Goal: Transaction & Acquisition: Purchase product/service

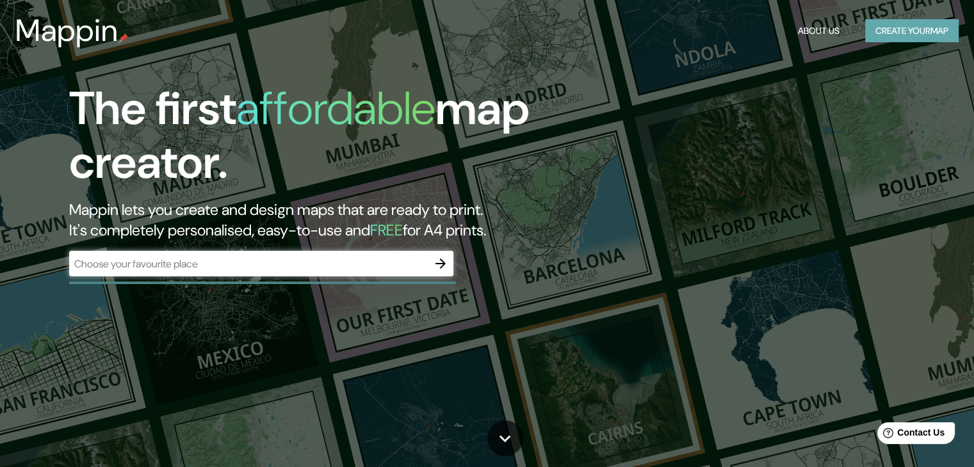
click at [929, 31] on button "Create your map" at bounding box center [911, 31] width 93 height 24
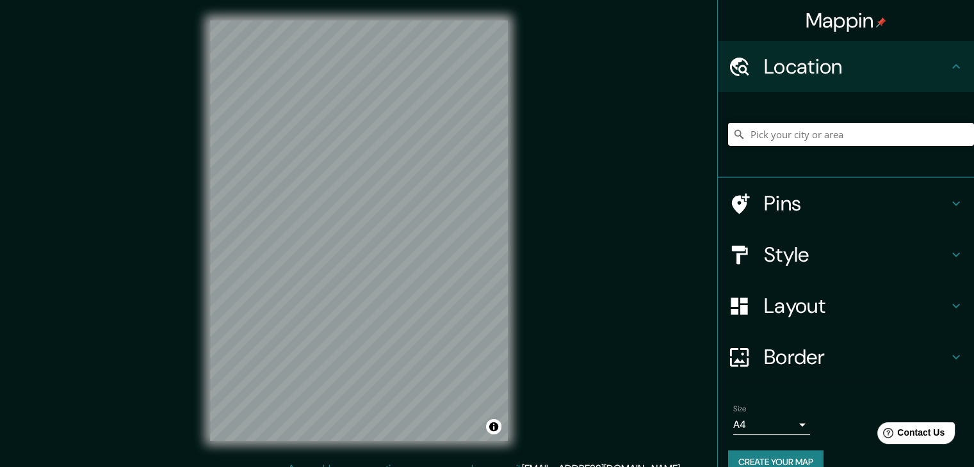
click at [769, 126] on input "Pick your city or area" at bounding box center [851, 134] width 246 height 23
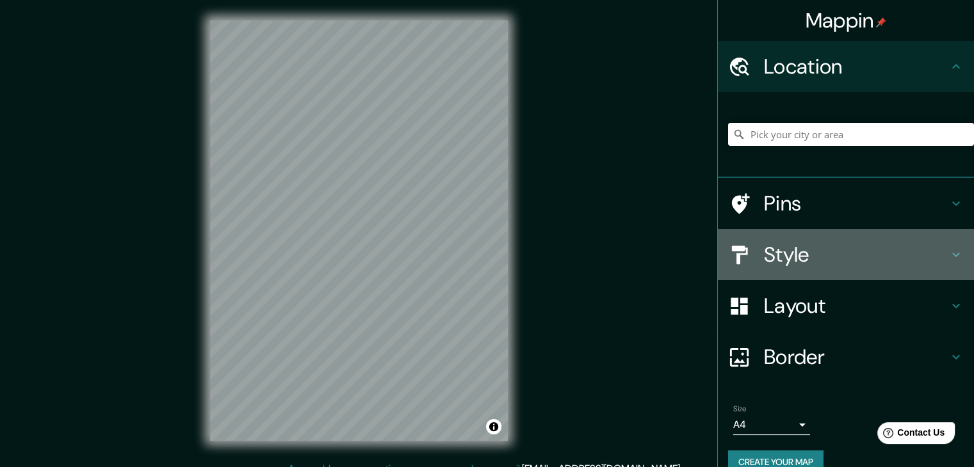
click at [788, 251] on h4 "Style" at bounding box center [856, 255] width 184 height 26
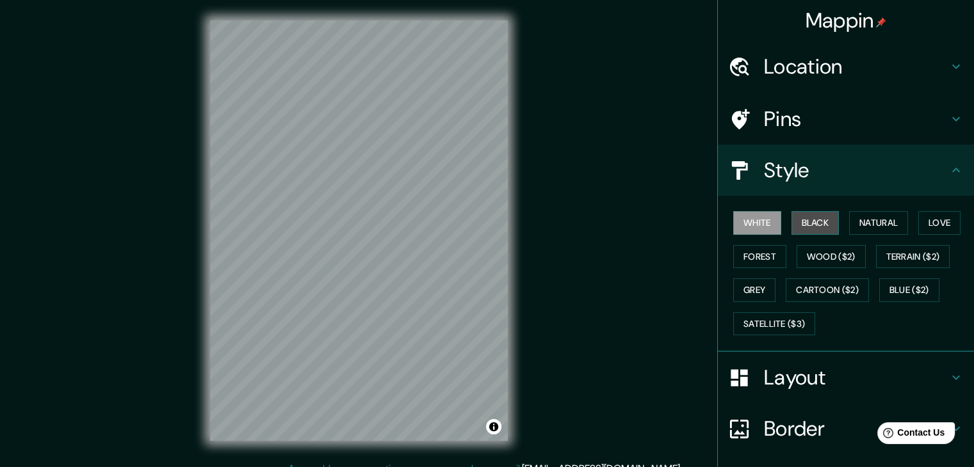
click at [798, 222] on button "Black" at bounding box center [815, 223] width 48 height 24
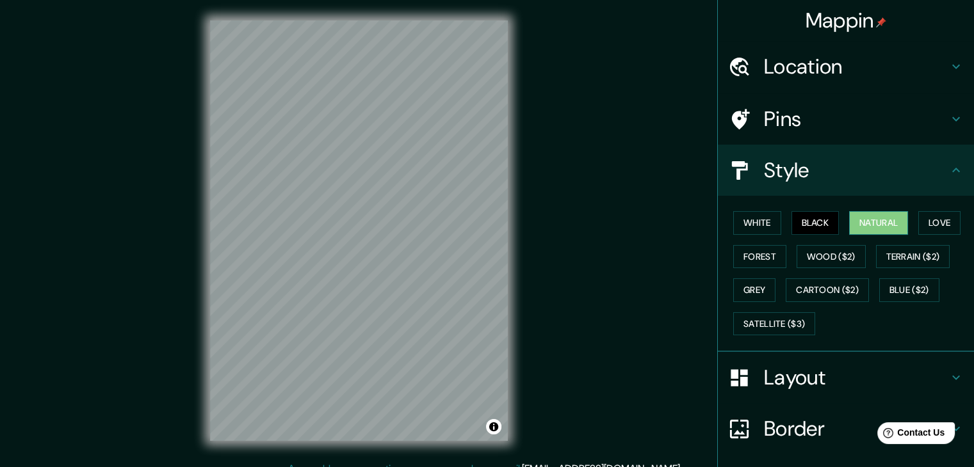
click at [858, 223] on button "Natural" at bounding box center [878, 223] width 59 height 24
click at [939, 214] on button "Love" at bounding box center [939, 223] width 42 height 24
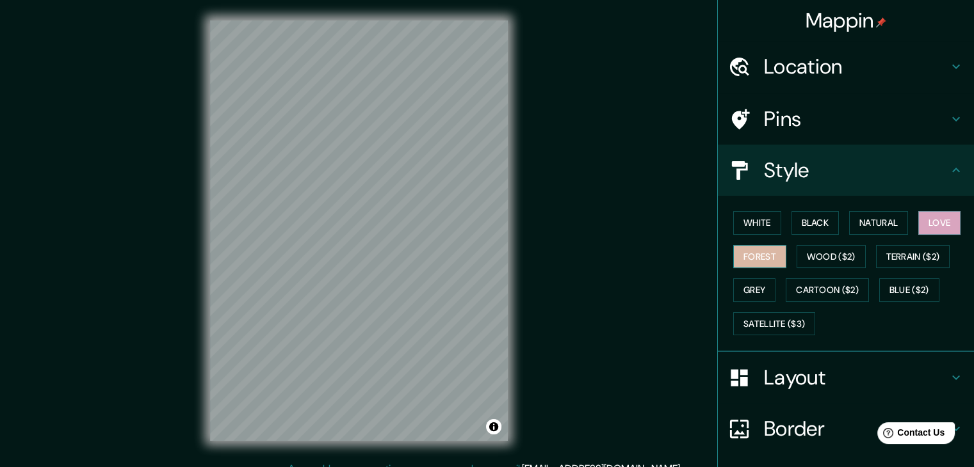
click at [758, 264] on button "Forest" at bounding box center [759, 257] width 53 height 24
click at [843, 254] on button "Wood ($2)" at bounding box center [830, 257] width 69 height 24
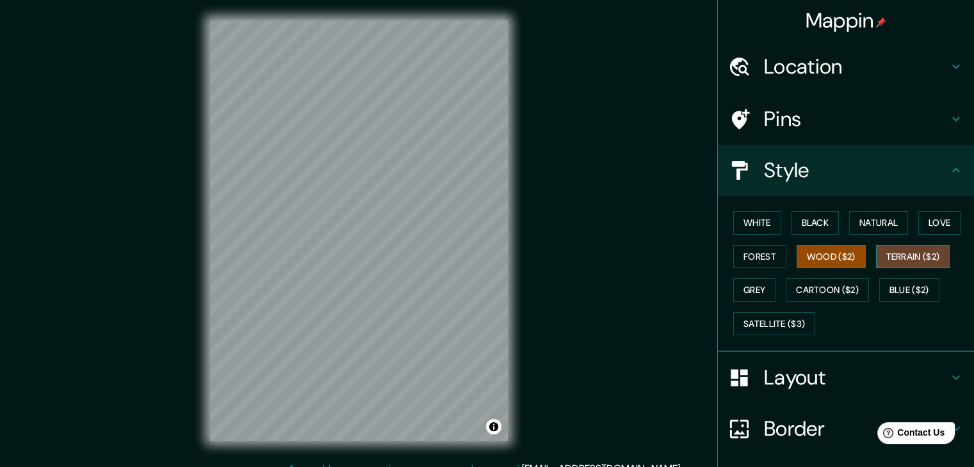
click at [896, 254] on button "Terrain ($2)" at bounding box center [913, 257] width 74 height 24
click at [749, 294] on button "Grey" at bounding box center [754, 291] width 42 height 24
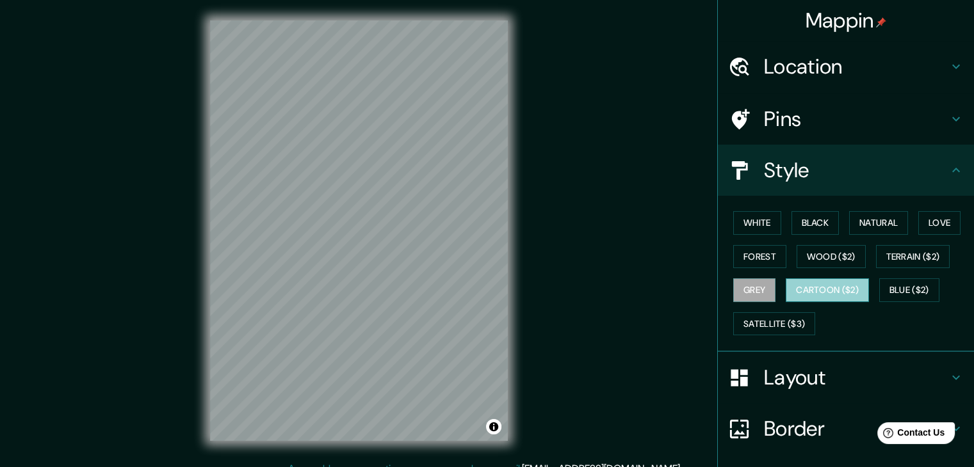
click at [809, 282] on button "Cartoon ($2)" at bounding box center [827, 291] width 83 height 24
click at [902, 279] on button "Blue ($2)" at bounding box center [909, 291] width 60 height 24
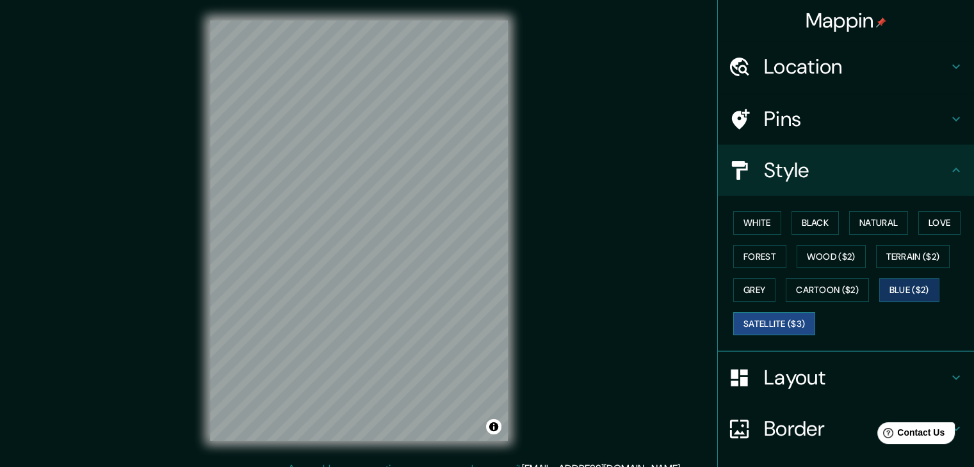
click at [776, 330] on button "Satellite ($3)" at bounding box center [774, 324] width 82 height 24
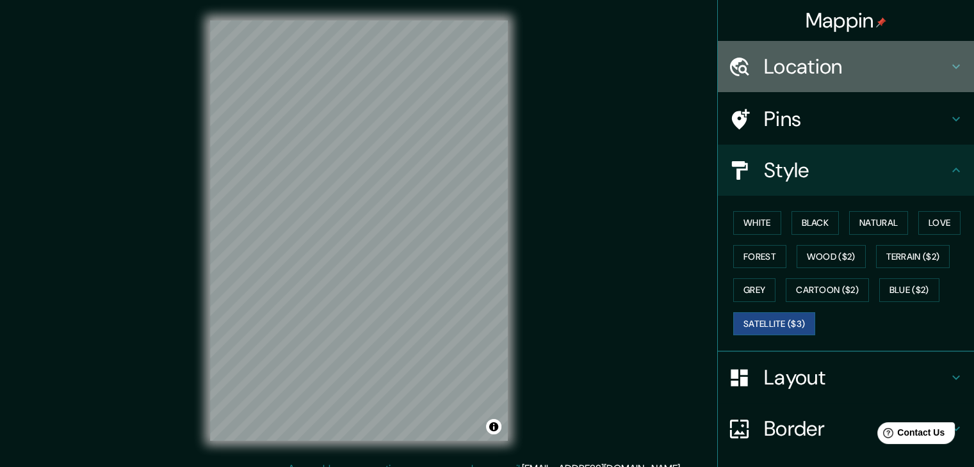
click at [781, 72] on h4 "Location" at bounding box center [856, 67] width 184 height 26
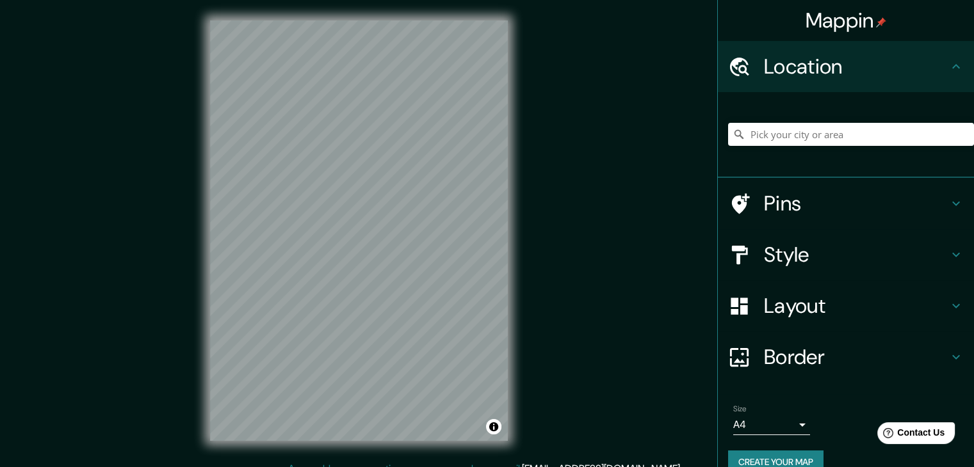
click at [784, 122] on div at bounding box center [851, 134] width 246 height 64
click at [782, 129] on input "Pick your city or area" at bounding box center [851, 134] width 246 height 23
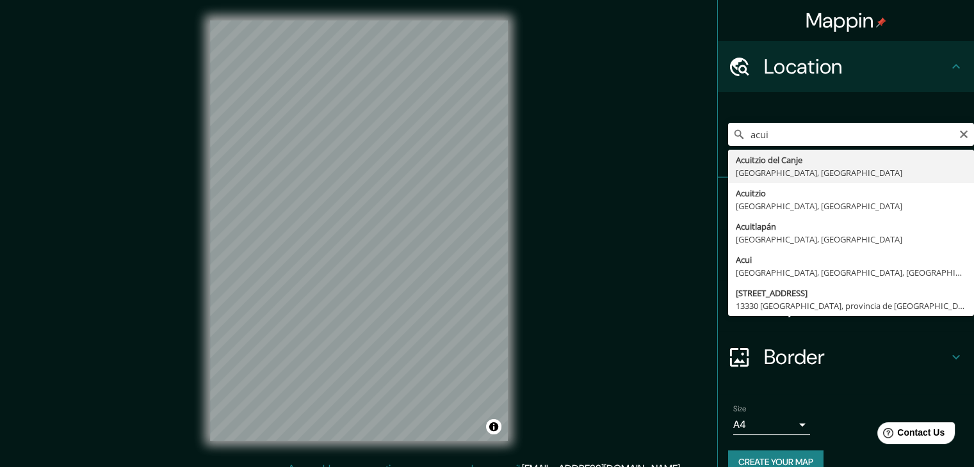
type input "Acuitzio del Canje, [GEOGRAPHIC_DATA], [GEOGRAPHIC_DATA]"
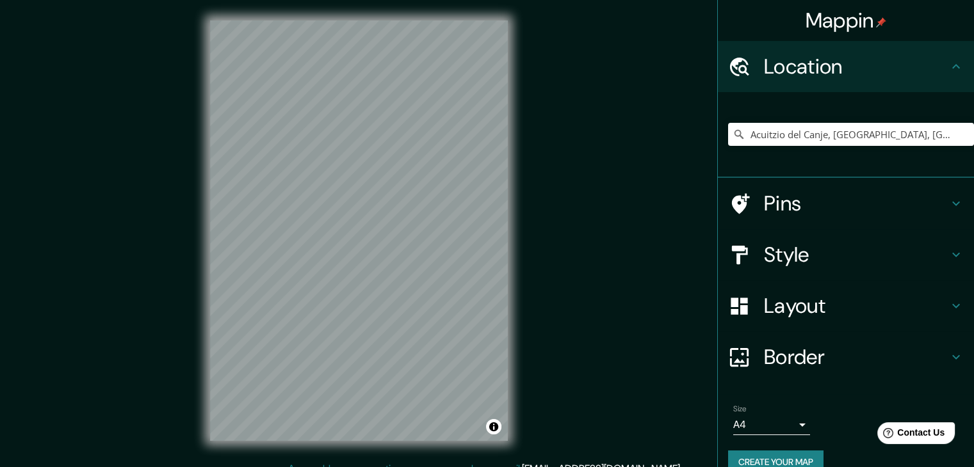
click at [791, 250] on h4 "Style" at bounding box center [856, 255] width 184 height 26
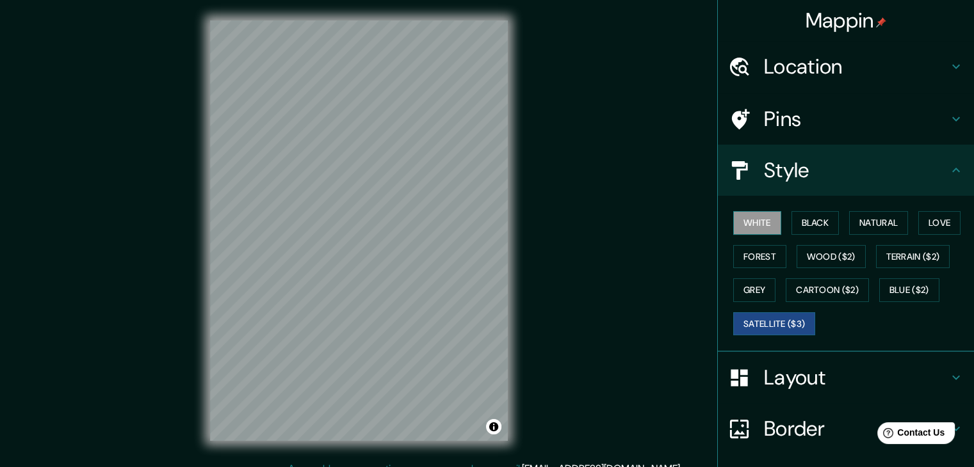
click at [743, 215] on button "White" at bounding box center [757, 223] width 48 height 24
click at [831, 222] on div "White Black Natural Love Forest Wood ($2) Terrain ($2) Grey Cartoon ($2) Blue (…" at bounding box center [851, 273] width 246 height 134
click at [811, 222] on button "Black" at bounding box center [815, 223] width 48 height 24
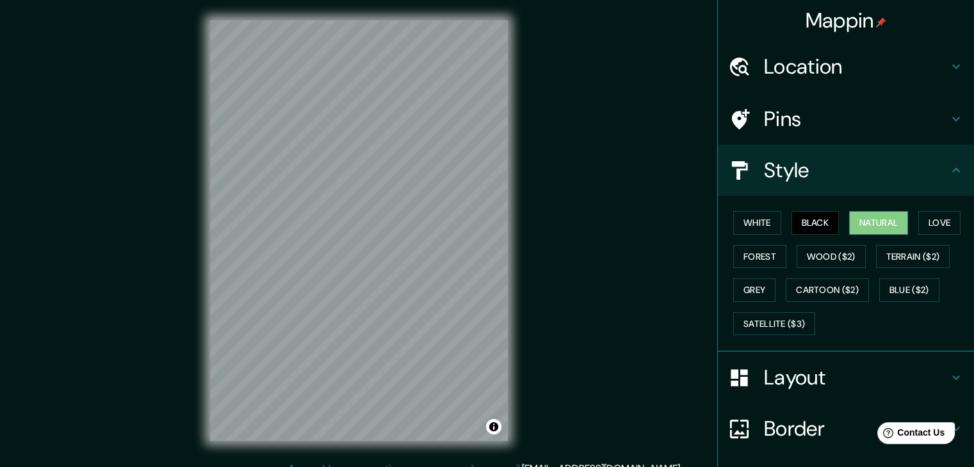
click at [863, 223] on button "Natural" at bounding box center [878, 223] width 59 height 24
click at [940, 218] on button "Love" at bounding box center [939, 223] width 42 height 24
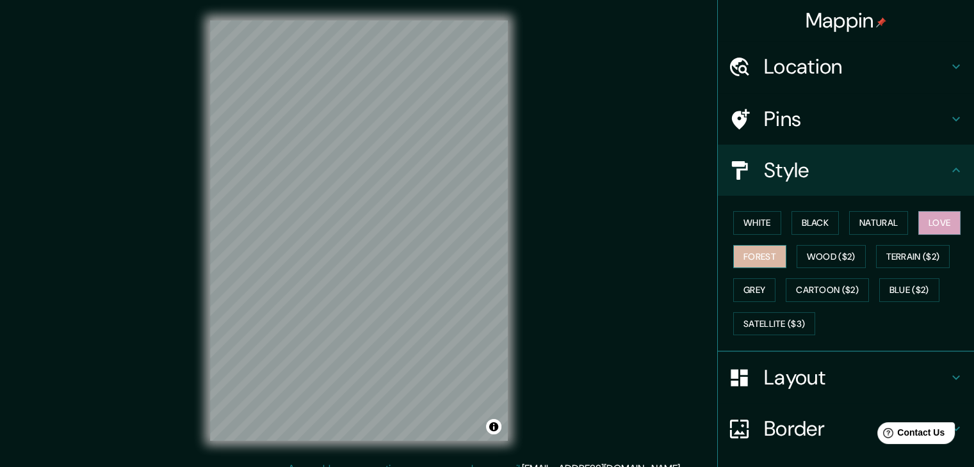
click at [740, 248] on button "Forest" at bounding box center [759, 257] width 53 height 24
click at [811, 257] on button "Wood ($2)" at bounding box center [830, 257] width 69 height 24
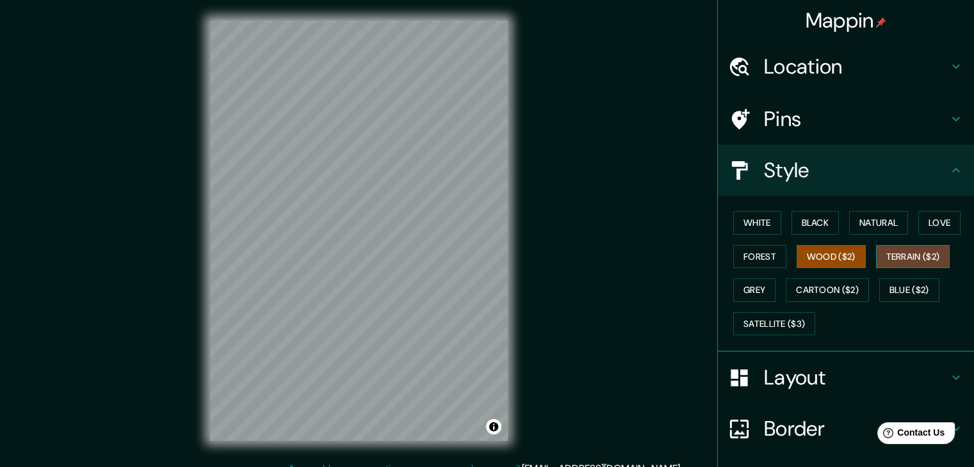
click at [906, 261] on button "Terrain ($2)" at bounding box center [913, 257] width 74 height 24
click at [754, 287] on button "Grey" at bounding box center [754, 291] width 42 height 24
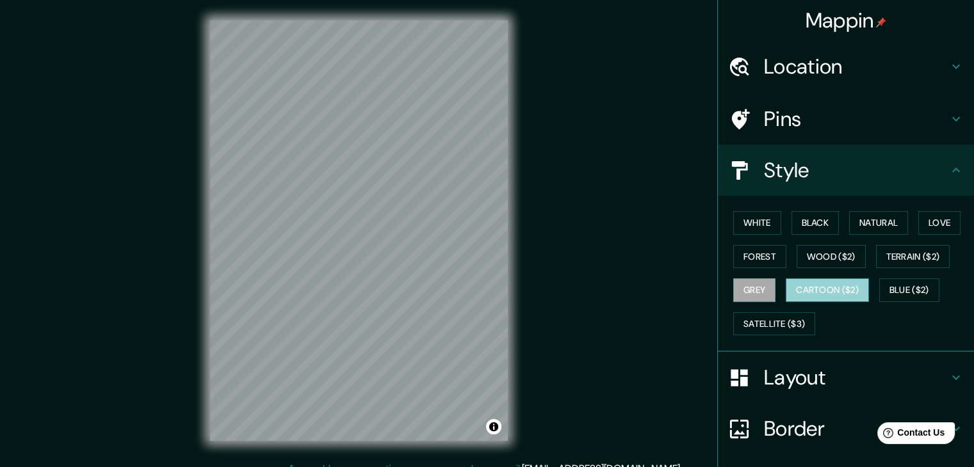
click at [828, 280] on button "Cartoon ($2)" at bounding box center [827, 291] width 83 height 24
click at [891, 289] on button "Blue ($2)" at bounding box center [909, 291] width 60 height 24
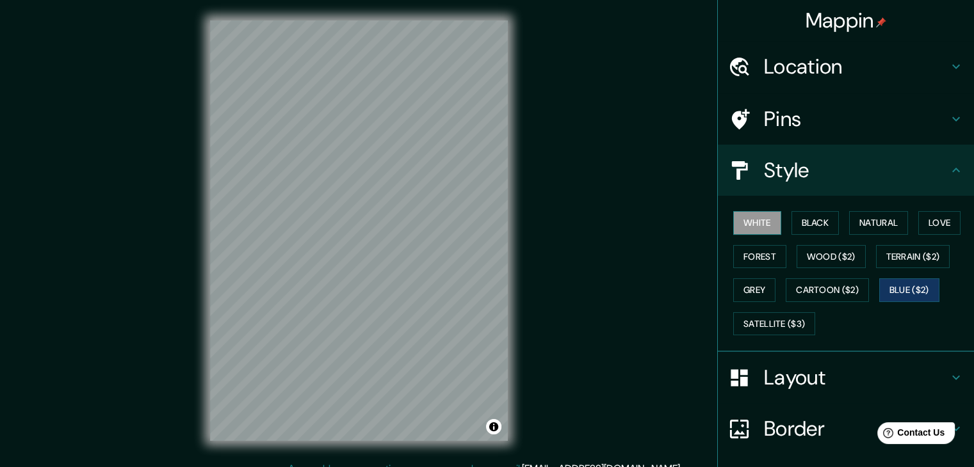
click at [755, 223] on button "White" at bounding box center [757, 223] width 48 height 24
click at [821, 221] on button "Black" at bounding box center [815, 223] width 48 height 24
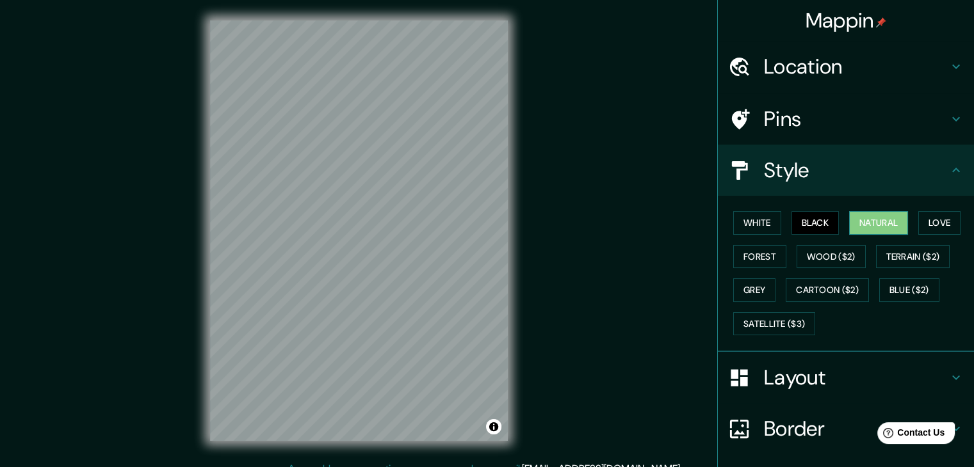
click at [859, 213] on button "Natural" at bounding box center [878, 223] width 59 height 24
click at [746, 315] on button "Satellite ($3)" at bounding box center [774, 324] width 82 height 24
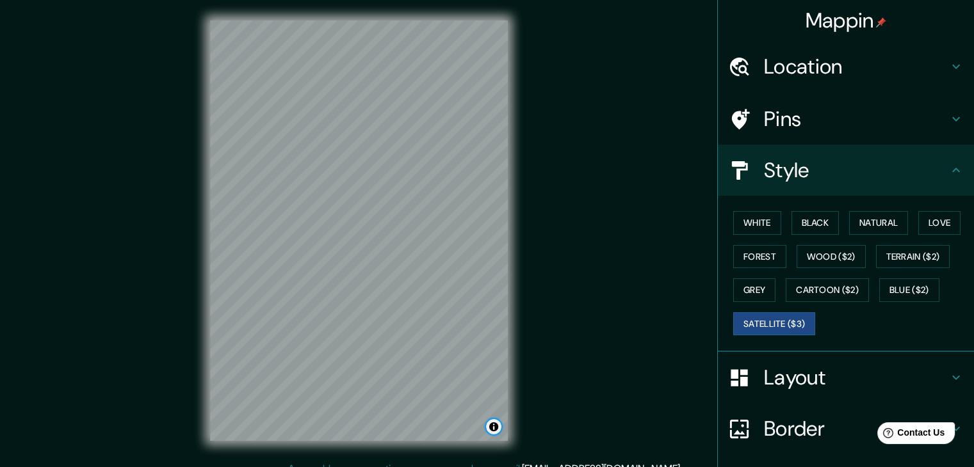
click at [489, 432] on button "Toggle attribution" at bounding box center [493, 426] width 15 height 15
click at [456, 426] on link "© Maxar" at bounding box center [468, 427] width 29 height 9
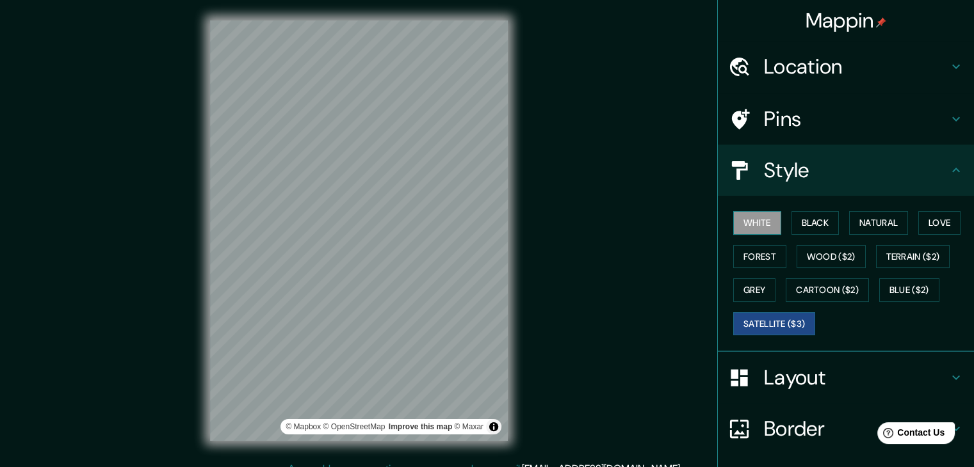
click at [750, 213] on button "White" at bounding box center [757, 223] width 48 height 24
click at [805, 222] on button "Black" at bounding box center [815, 223] width 48 height 24
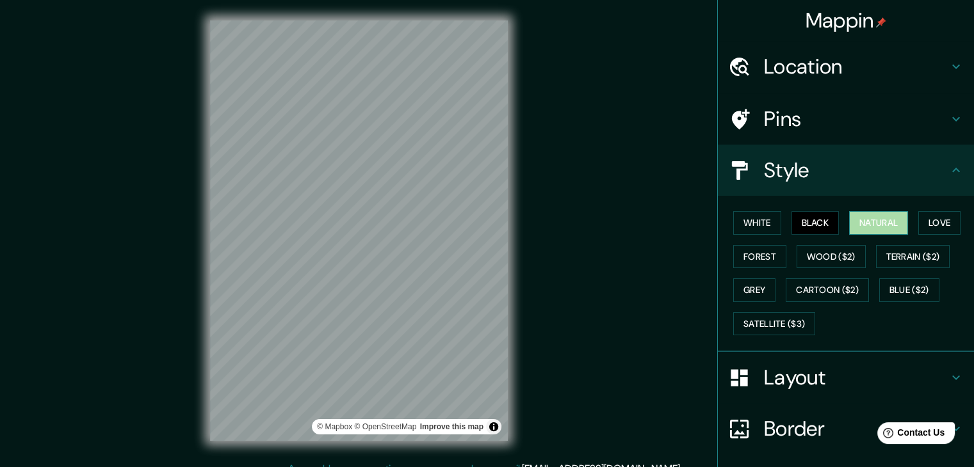
click at [873, 224] on button "Natural" at bounding box center [878, 223] width 59 height 24
click at [935, 223] on button "Love" at bounding box center [939, 223] width 42 height 24
click at [747, 208] on div "White Black Natural Love Forest Wood ($2) Terrain ($2) Grey Cartoon ($2) Blue (…" at bounding box center [851, 273] width 246 height 134
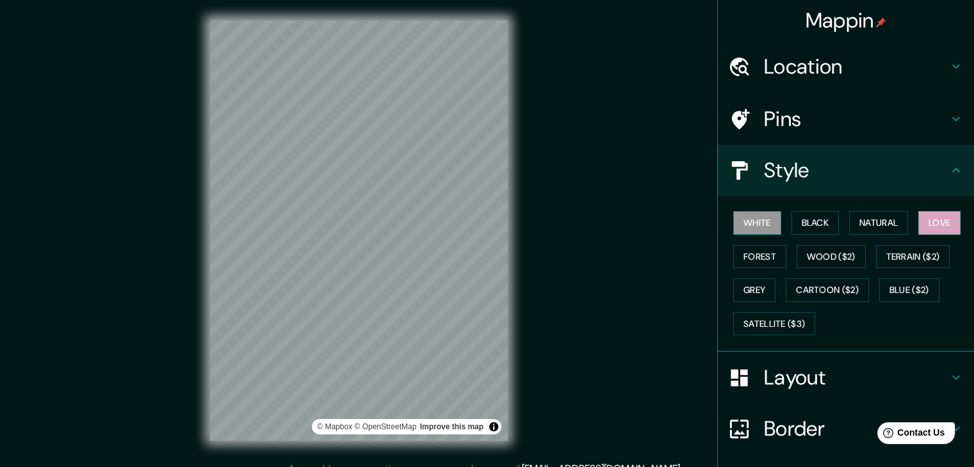
click at [748, 223] on button "White" at bounding box center [757, 223] width 48 height 24
click at [791, 229] on button "Black" at bounding box center [815, 223] width 48 height 24
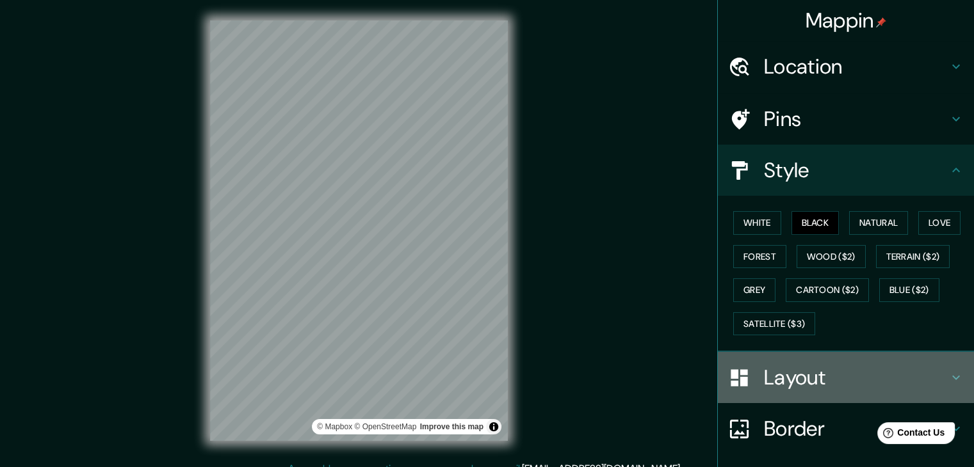
click at [792, 382] on h4 "Layout" at bounding box center [856, 378] width 184 height 26
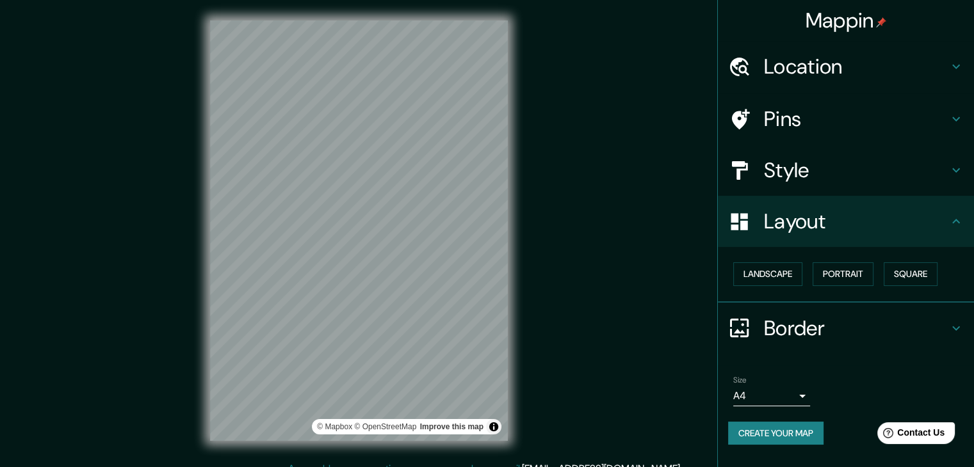
click at [762, 326] on div at bounding box center [746, 328] width 36 height 22
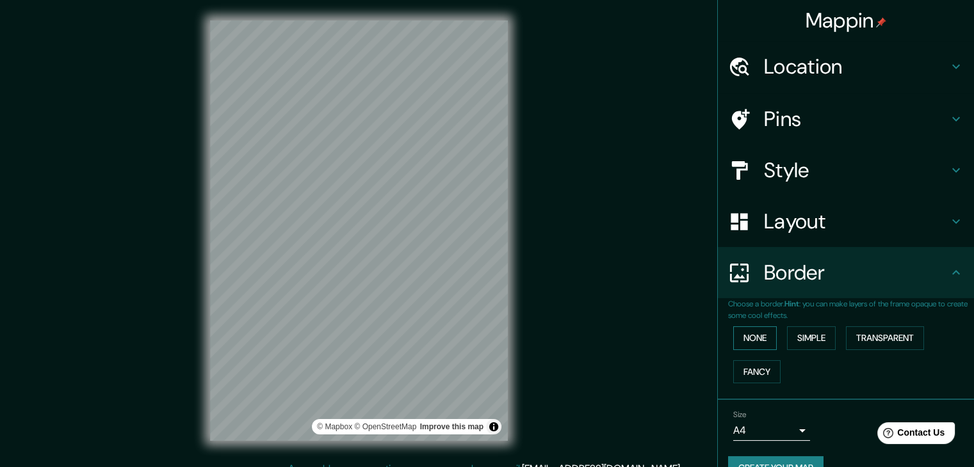
click at [756, 337] on button "None" at bounding box center [755, 339] width 44 height 24
click at [787, 336] on button "Simple" at bounding box center [811, 339] width 49 height 24
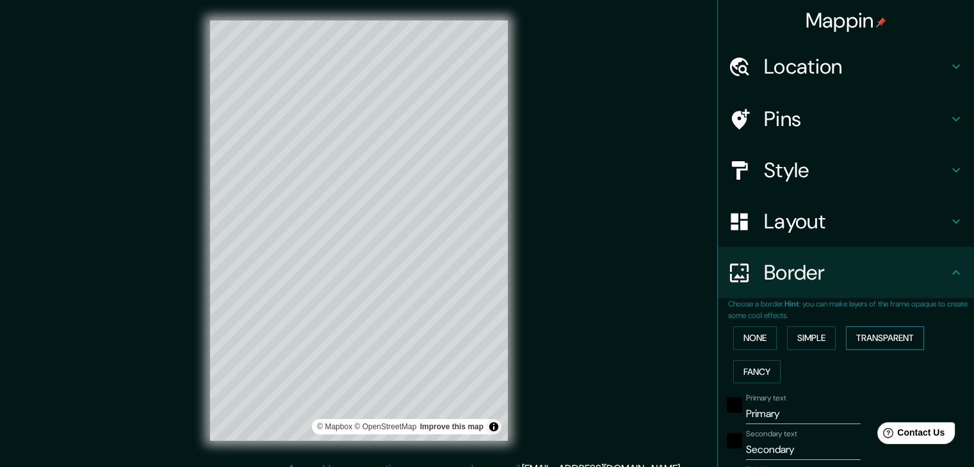
click at [893, 330] on button "Transparent" at bounding box center [885, 339] width 78 height 24
click at [751, 368] on button "Fancy" at bounding box center [756, 372] width 47 height 24
click at [743, 335] on button "None" at bounding box center [755, 339] width 44 height 24
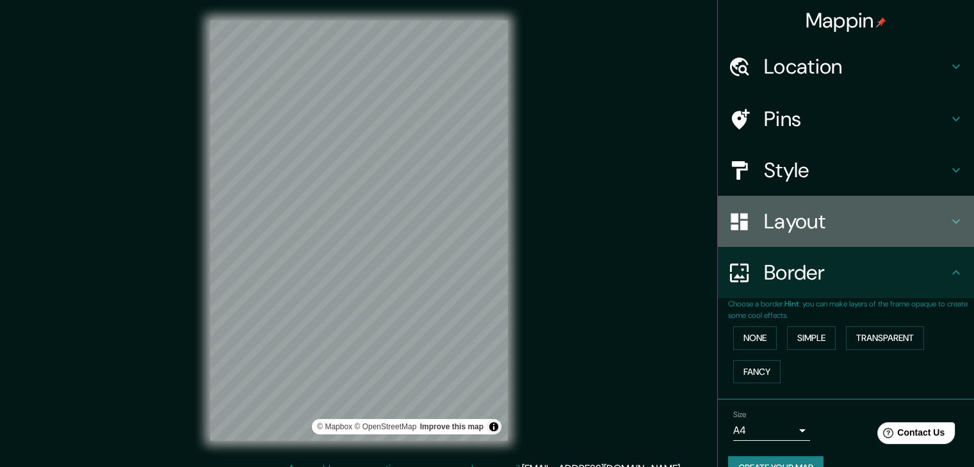
click at [782, 224] on h4 "Layout" at bounding box center [856, 222] width 184 height 26
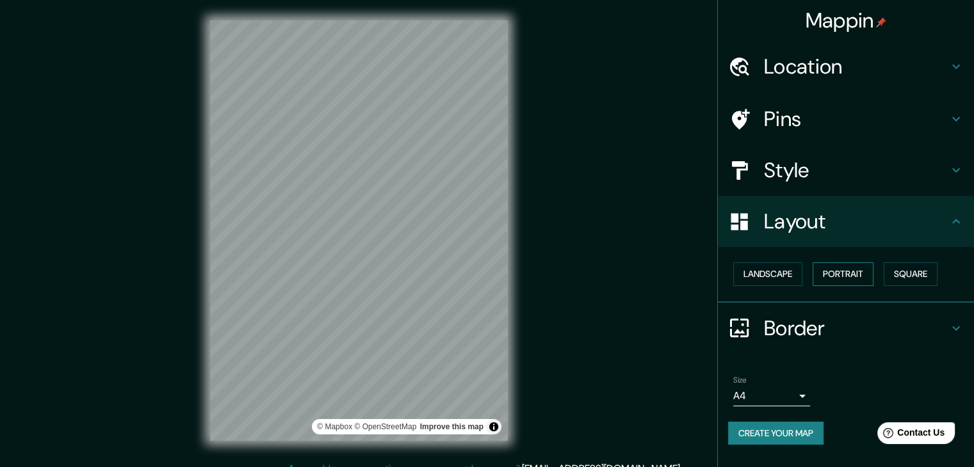
click at [853, 270] on button "Portrait" at bounding box center [842, 275] width 61 height 24
click at [778, 124] on h4 "Pins" at bounding box center [856, 119] width 184 height 26
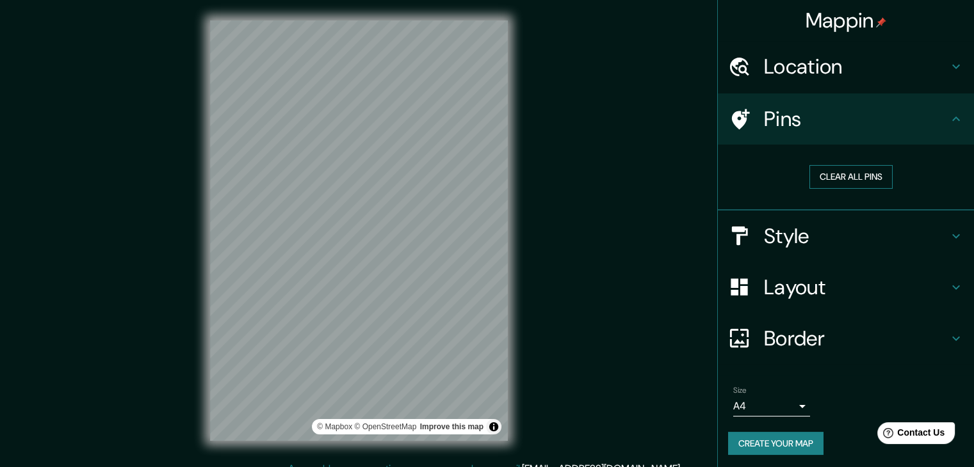
click at [832, 182] on button "Clear all pins" at bounding box center [850, 177] width 83 height 24
click at [804, 127] on h4 "Pins" at bounding box center [856, 119] width 184 height 26
click at [843, 192] on div "Clear all pins" at bounding box center [851, 177] width 246 height 44
click at [846, 177] on button "Clear all pins" at bounding box center [850, 177] width 83 height 24
click at [806, 241] on h4 "Style" at bounding box center [856, 236] width 184 height 26
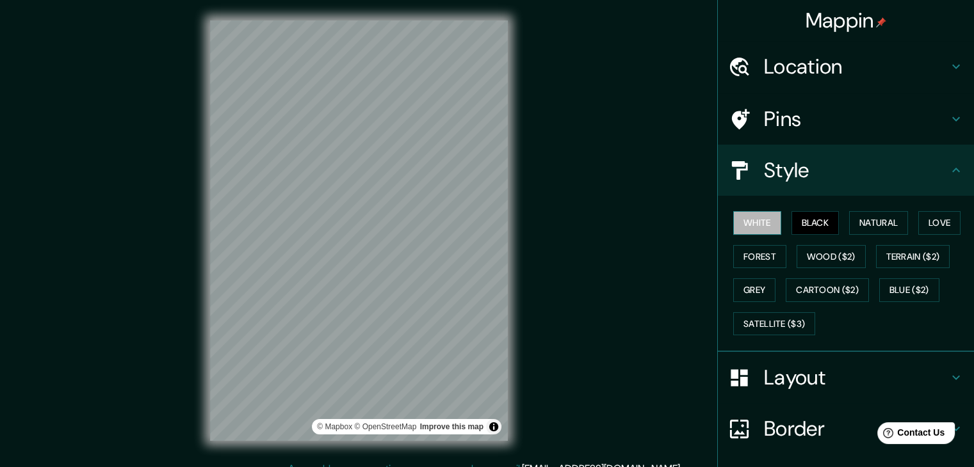
click at [753, 220] on button "White" at bounding box center [757, 223] width 48 height 24
click at [794, 220] on button "Black" at bounding box center [815, 223] width 48 height 24
click at [849, 221] on button "Natural" at bounding box center [878, 223] width 59 height 24
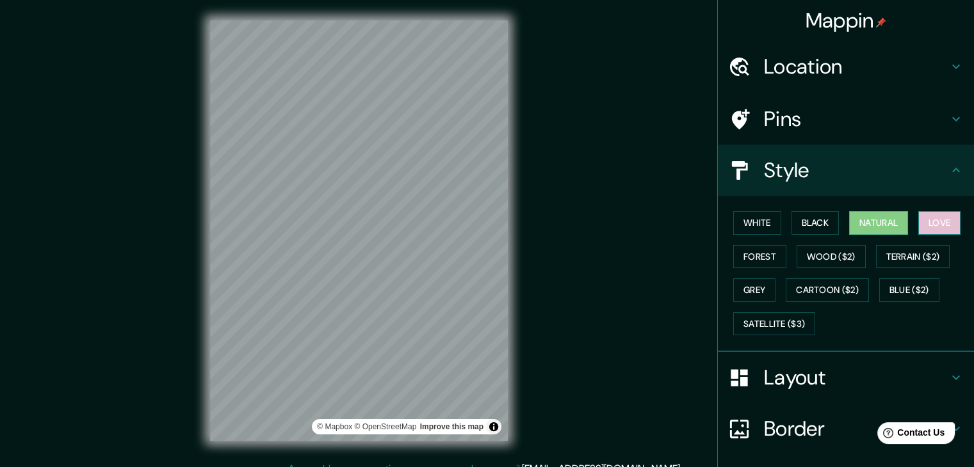
click at [930, 222] on button "Love" at bounding box center [939, 223] width 42 height 24
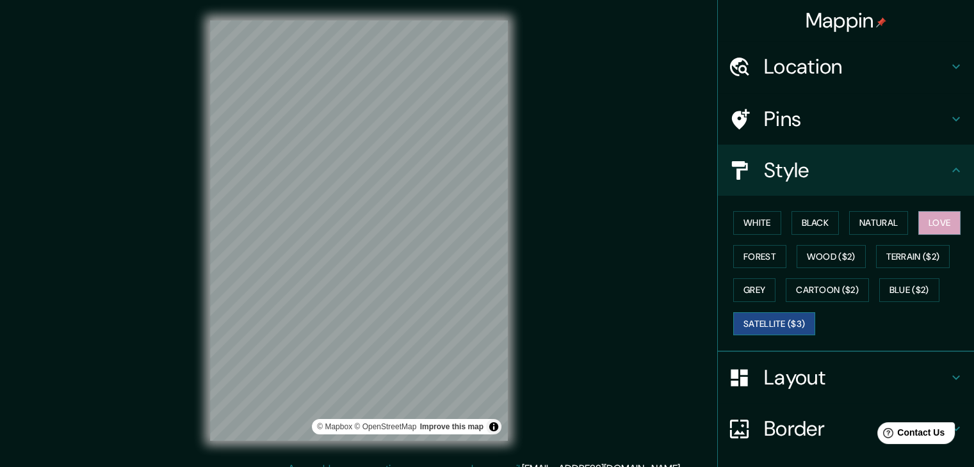
click at [752, 319] on button "Satellite ($3)" at bounding box center [774, 324] width 82 height 24
click at [738, 232] on button "White" at bounding box center [757, 223] width 48 height 24
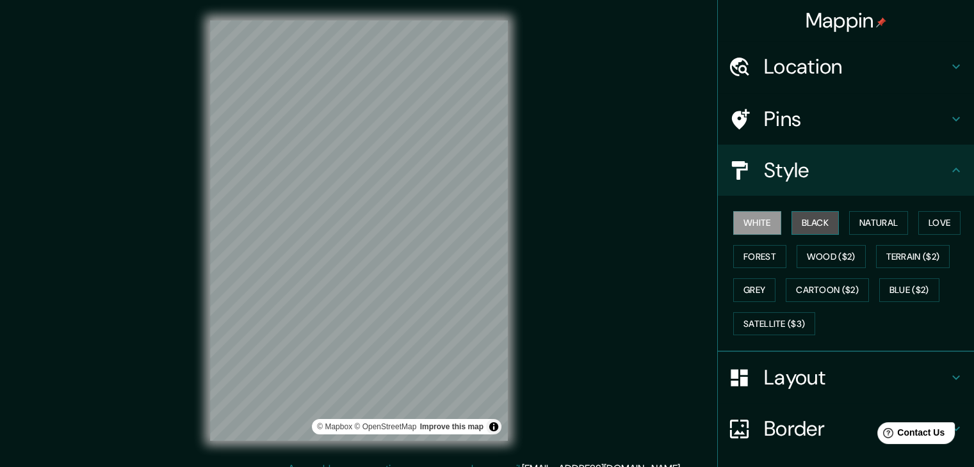
click at [798, 223] on button "Black" at bounding box center [815, 223] width 48 height 24
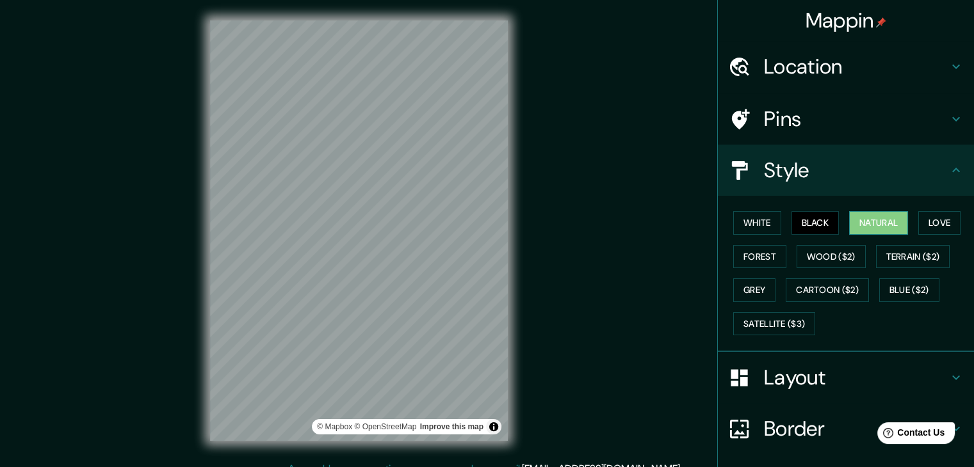
click at [892, 218] on button "Natural" at bounding box center [878, 223] width 59 height 24
